Goal: Task Accomplishment & Management: Book appointment/travel/reservation

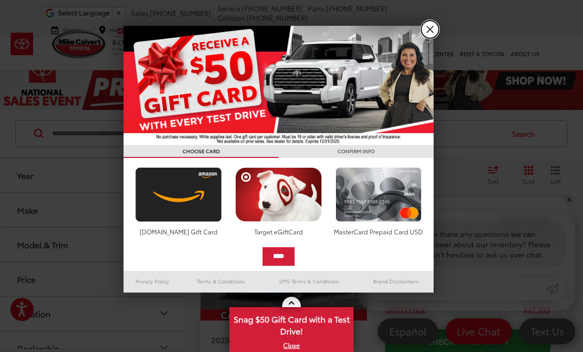
click at [431, 25] on link "X" at bounding box center [430, 30] width 18 height 18
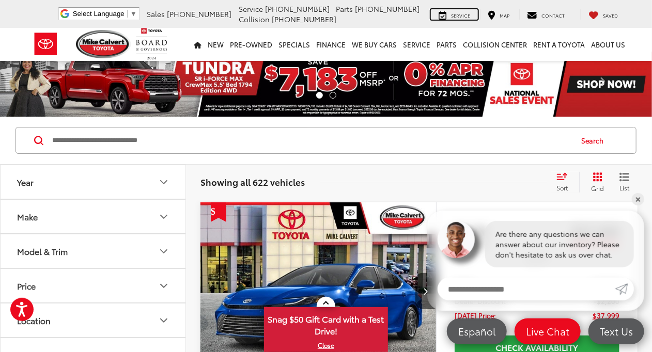
click at [460, 12] on span "Service" at bounding box center [460, 15] width 19 height 7
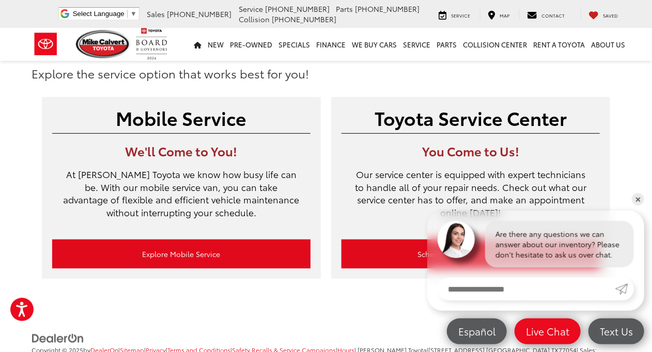
scroll to position [76, 0]
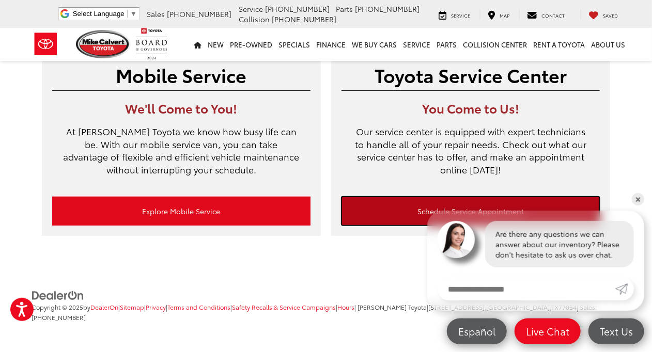
click at [413, 209] on link "Schedule Service Appointment" at bounding box center [471, 211] width 258 height 29
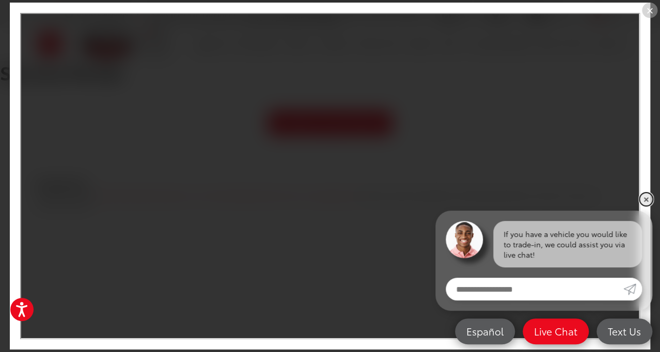
click at [644, 200] on link "✕" at bounding box center [646, 199] width 12 height 12
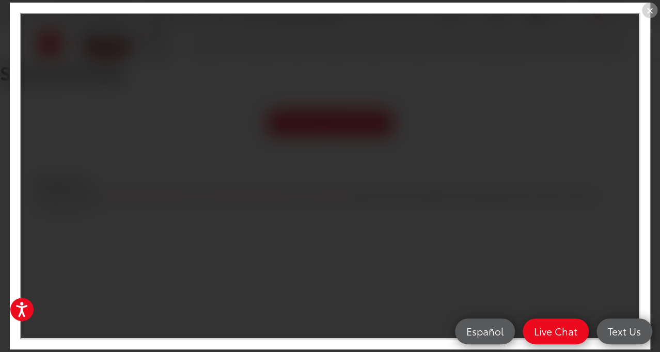
click at [649, 8] on div "×" at bounding box center [649, 10] width 15 height 15
